Goal: Information Seeking & Learning: Learn about a topic

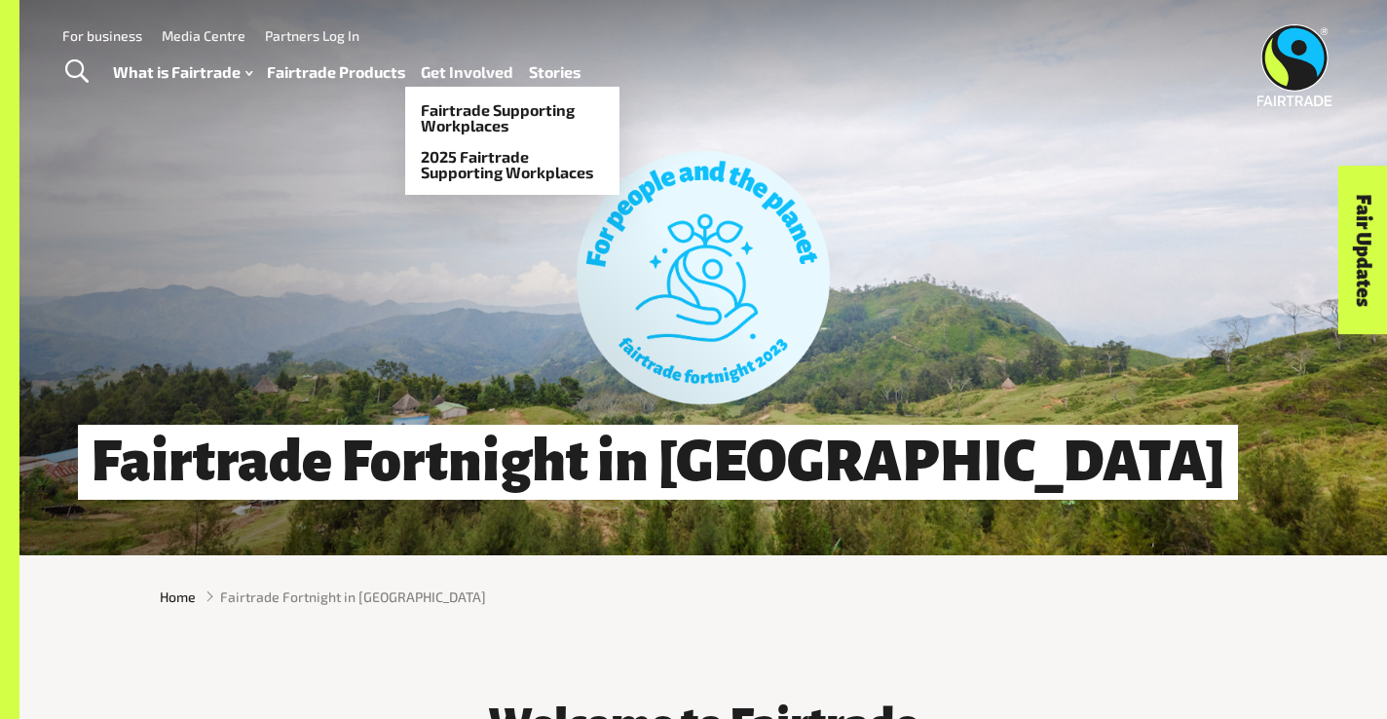
click at [460, 69] on link "Get Involved" at bounding box center [467, 72] width 93 height 28
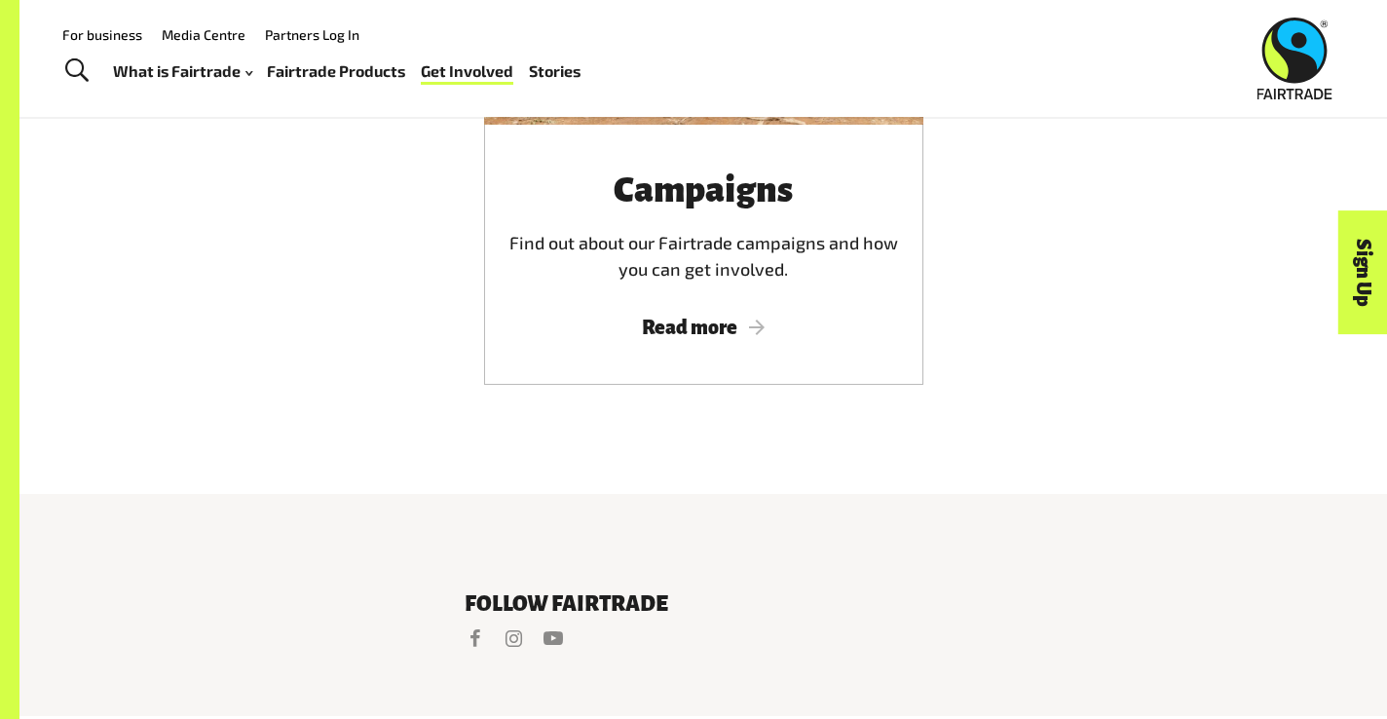
scroll to position [3095, 0]
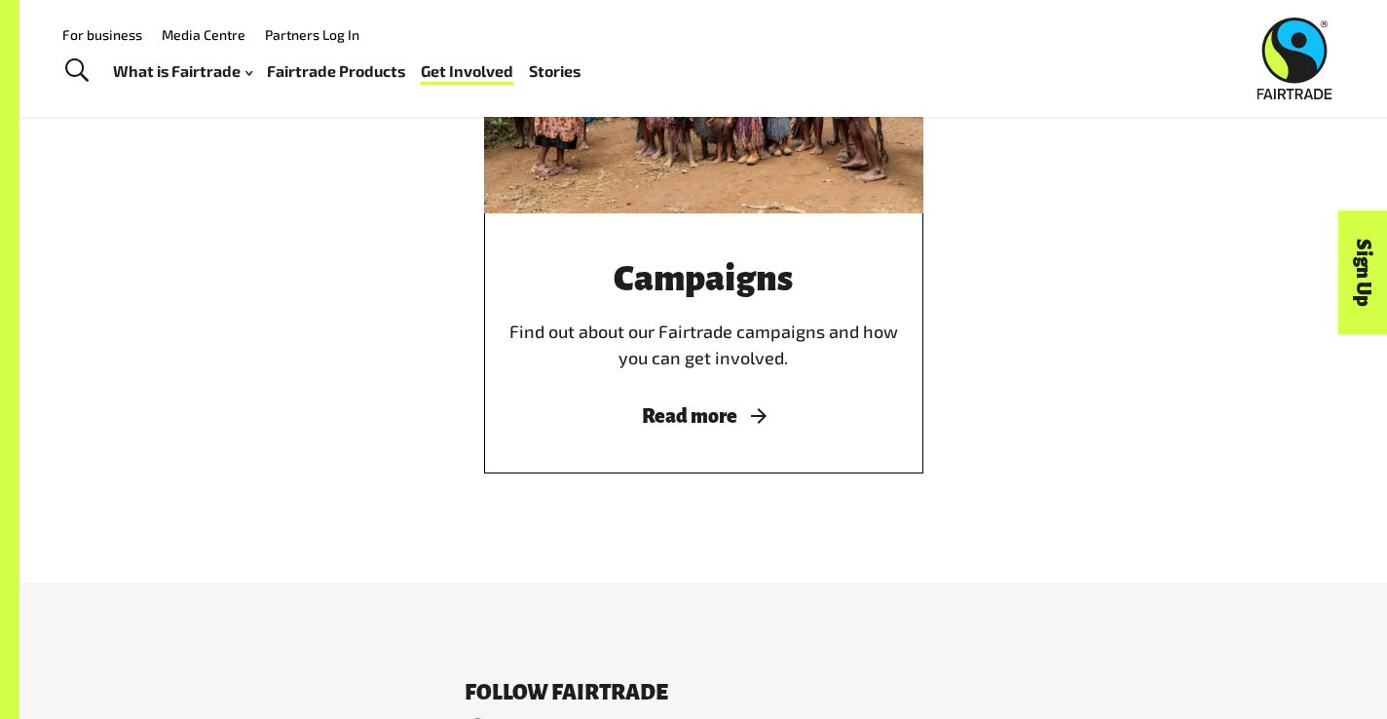
click at [659, 413] on span "Read more" at bounding box center [703, 415] width 392 height 21
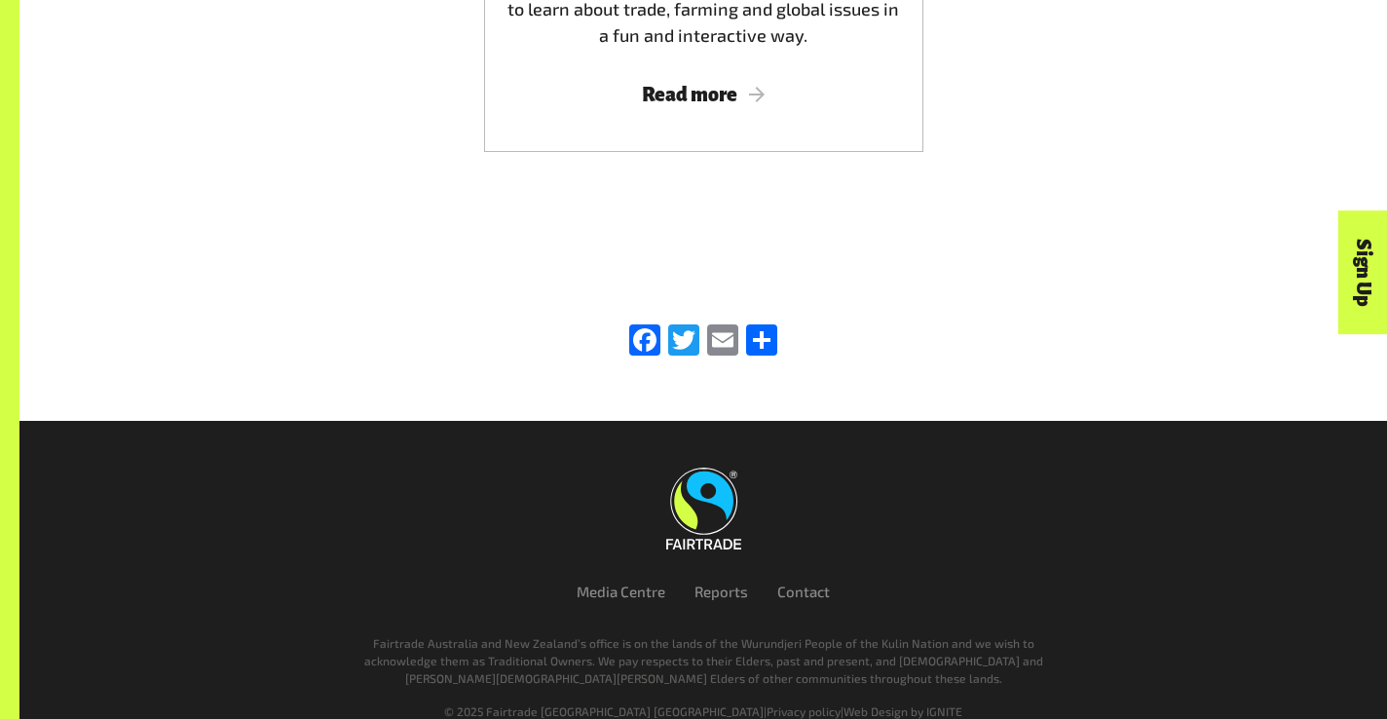
scroll to position [2514, 0]
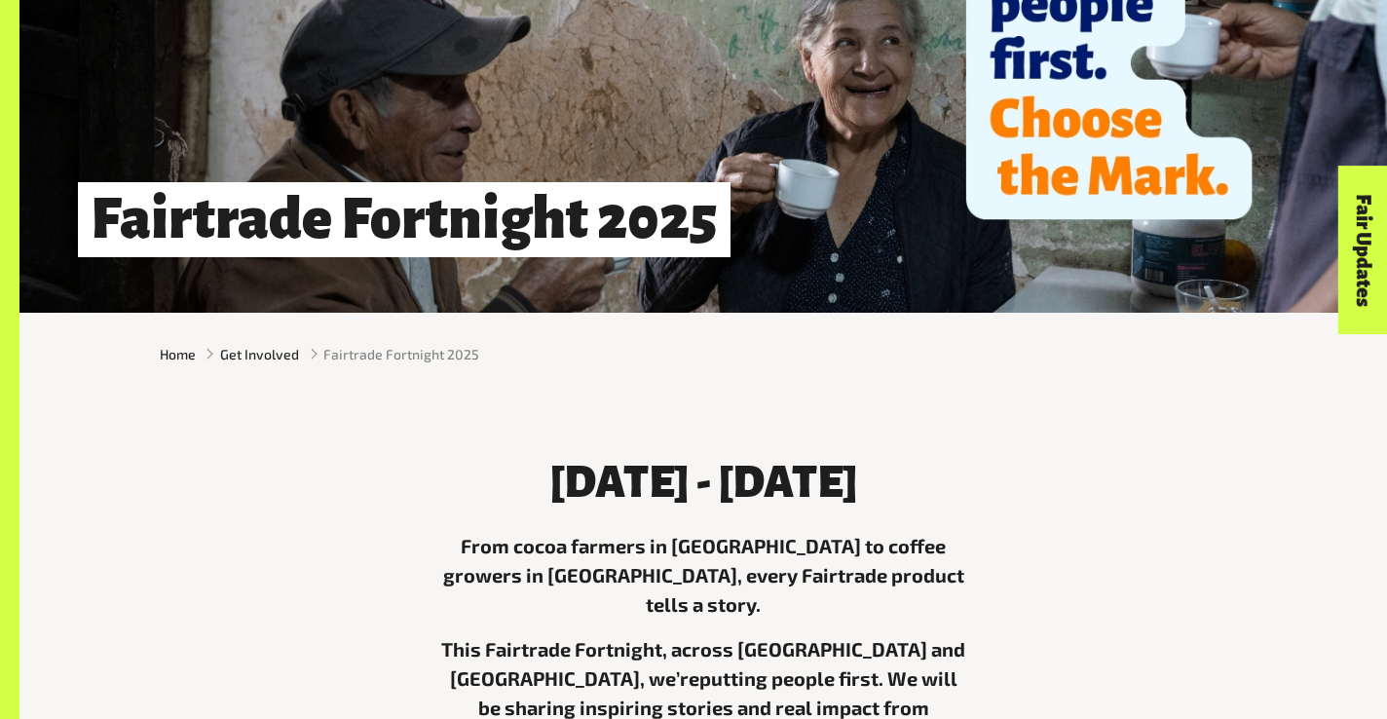
scroll to position [255, 0]
